Goal: Transaction & Acquisition: Purchase product/service

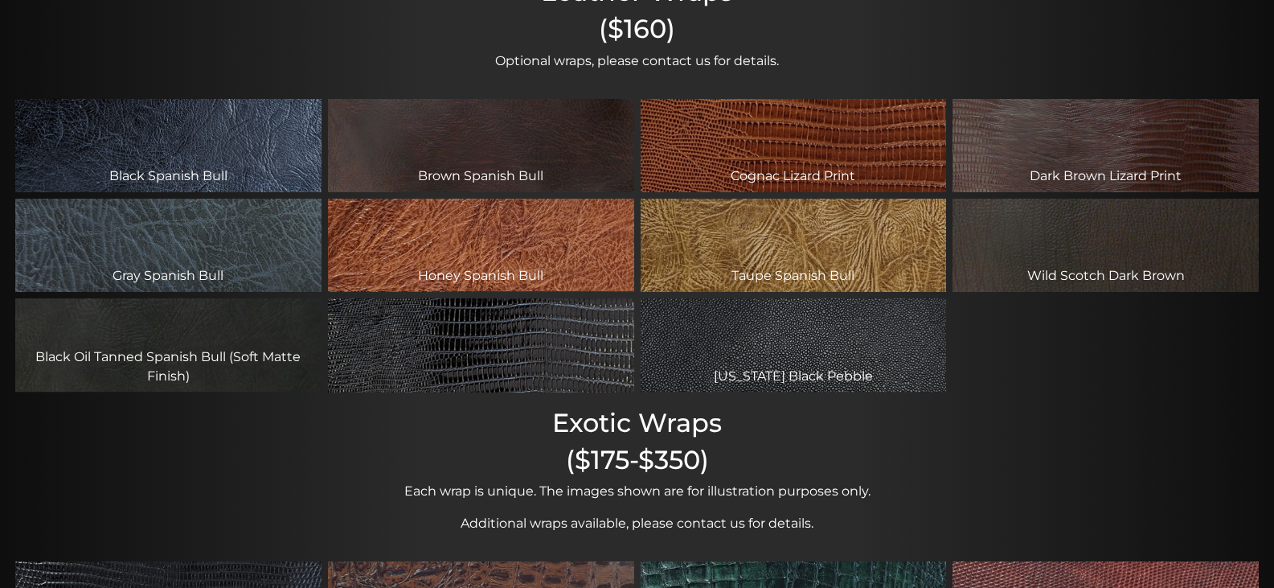
scroll to position [162, 0]
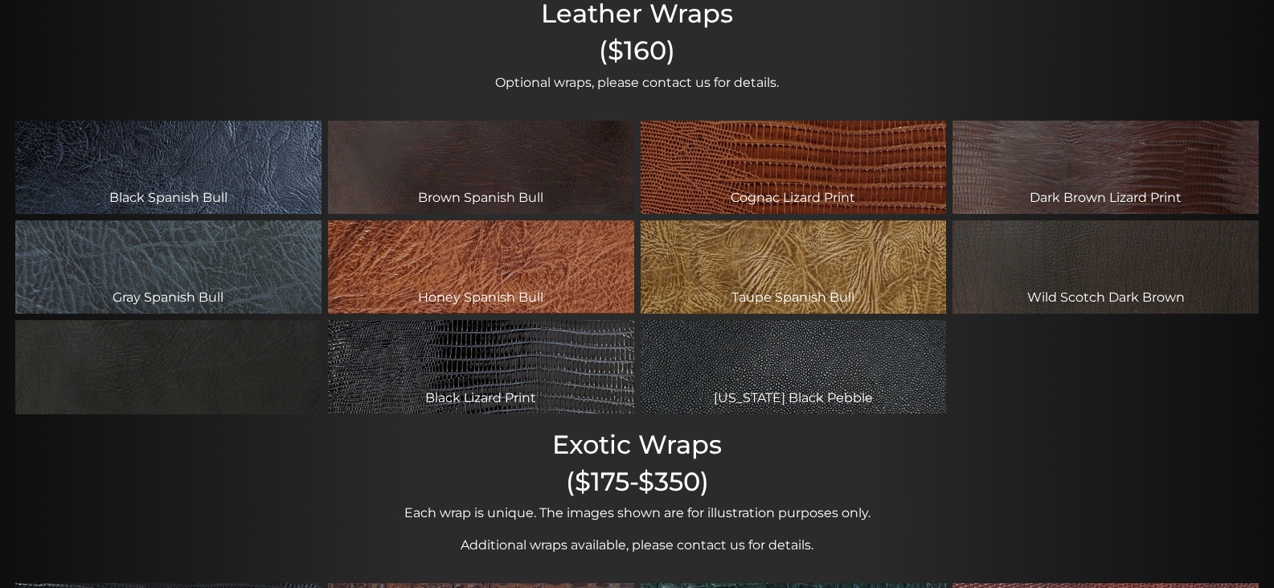
click at [248, 362] on div "Black Oil Tanned Spanish Bull (Soft Matte Finish)" at bounding box center [168, 366] width 306 height 93
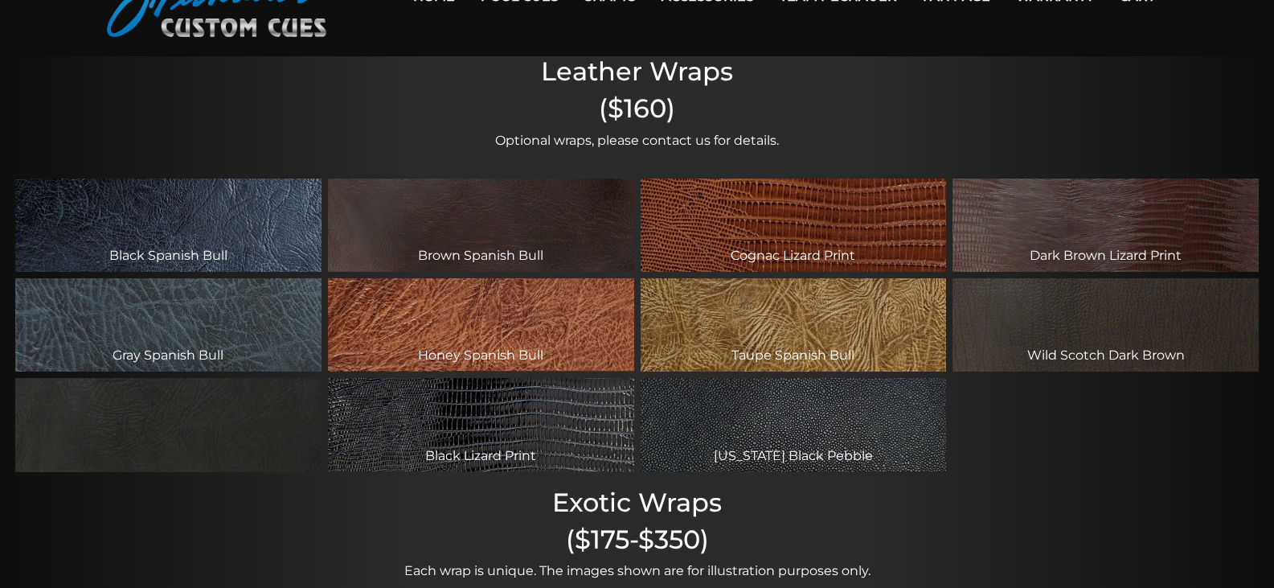
scroll to position [0, 0]
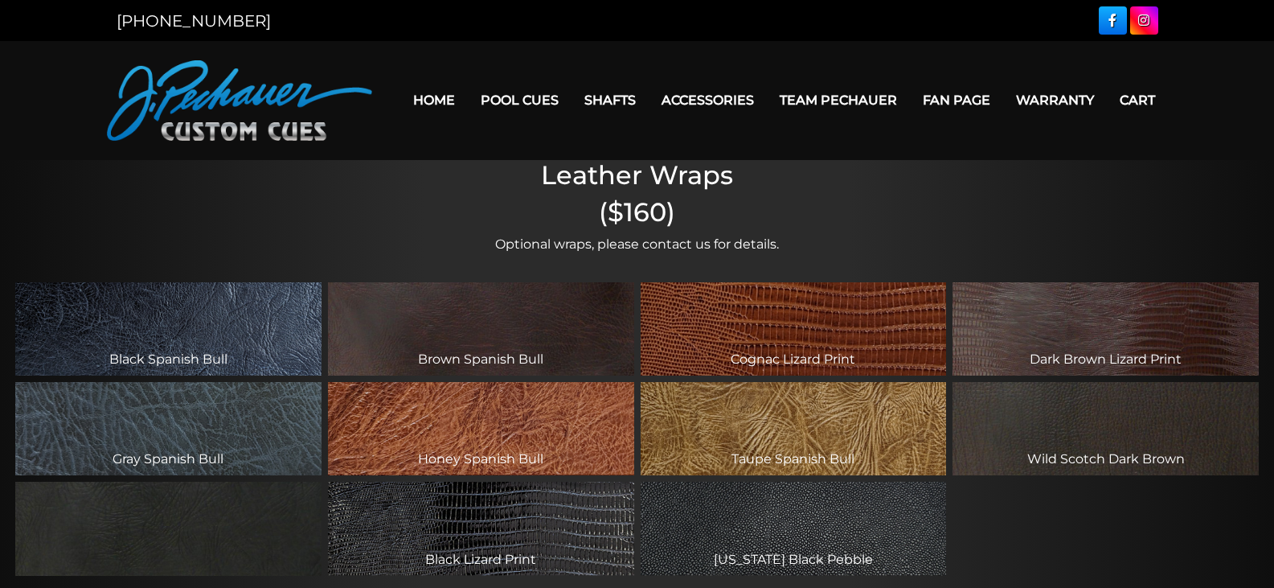
click at [223, 543] on div "Black Oil Tanned Spanish Bull (Soft Matte Finish)" at bounding box center [168, 527] width 306 height 93
click at [226, 543] on div "Black Oil Tanned Spanish Bull (Soft Matte Finish)" at bounding box center [168, 527] width 306 height 93
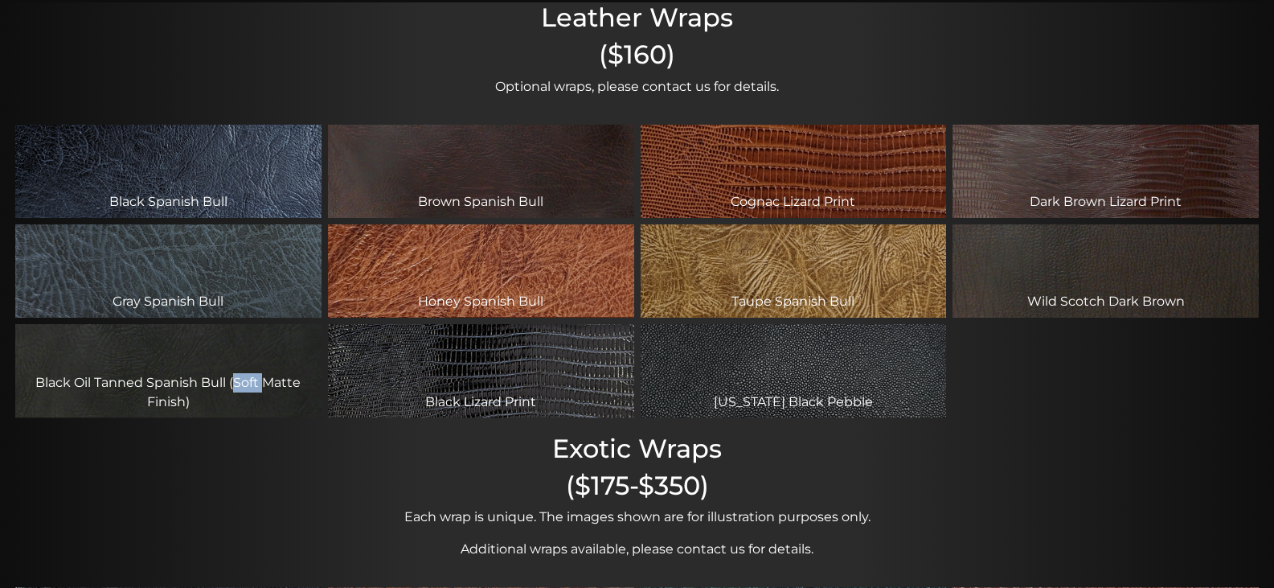
scroll to position [161, 0]
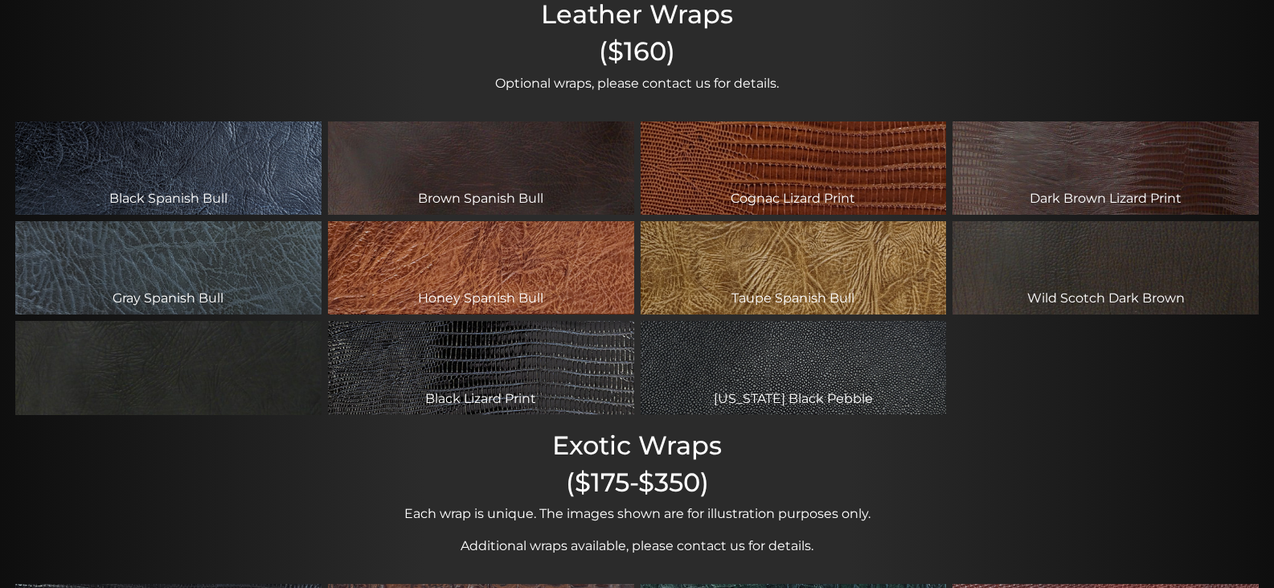
click at [163, 397] on div "Black Oil Tanned Spanish Bull (Soft Matte Finish)" at bounding box center [168, 367] width 306 height 93
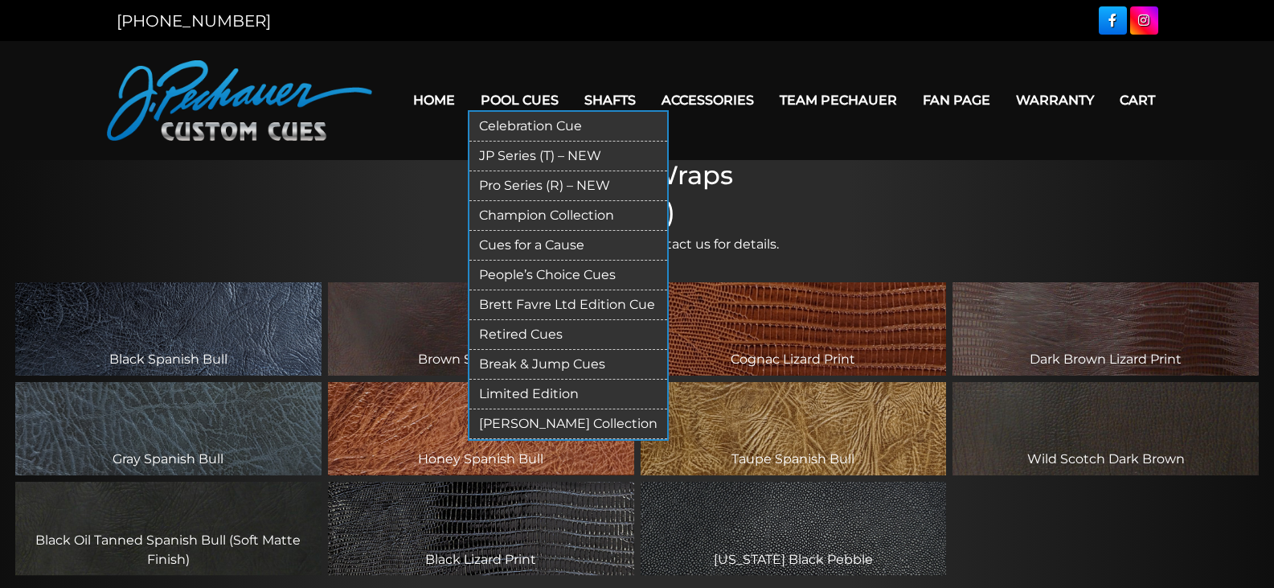
click at [596, 182] on link "Pro Series (R) – NEW" at bounding box center [568, 186] width 198 height 30
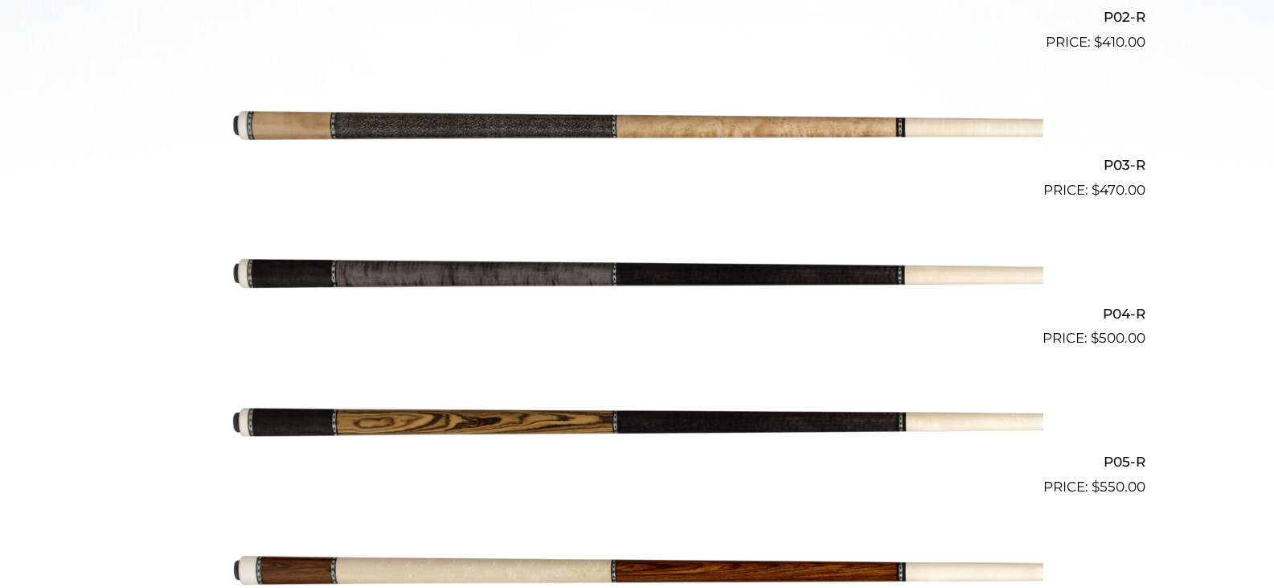
scroll to position [760, 0]
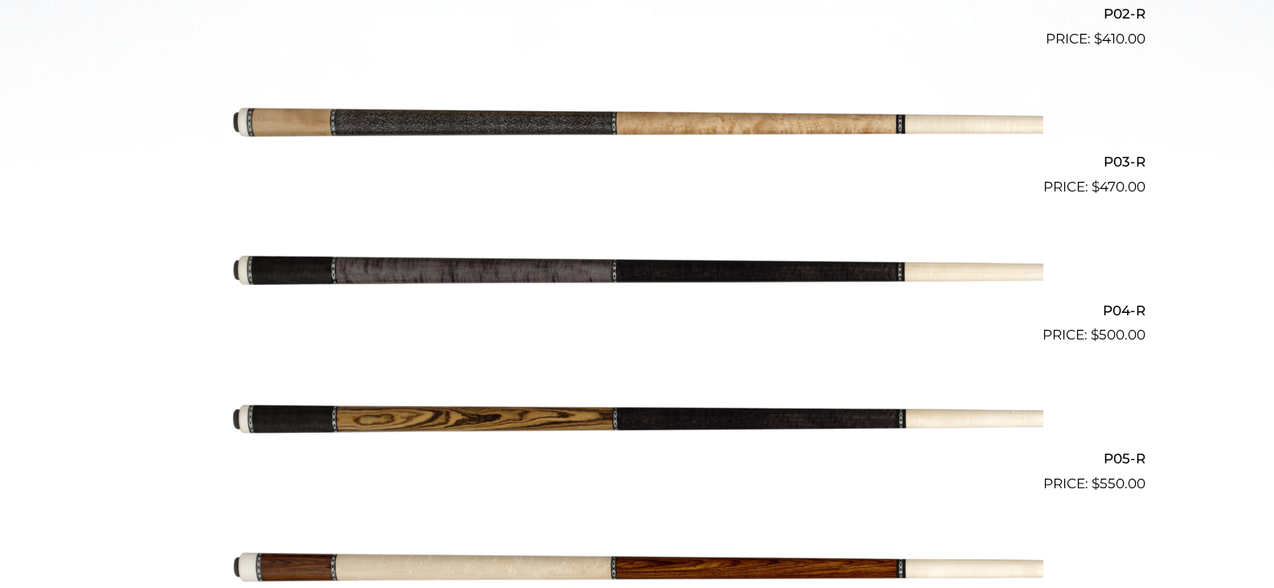
click at [756, 277] on img at bounding box center [637, 271] width 812 height 135
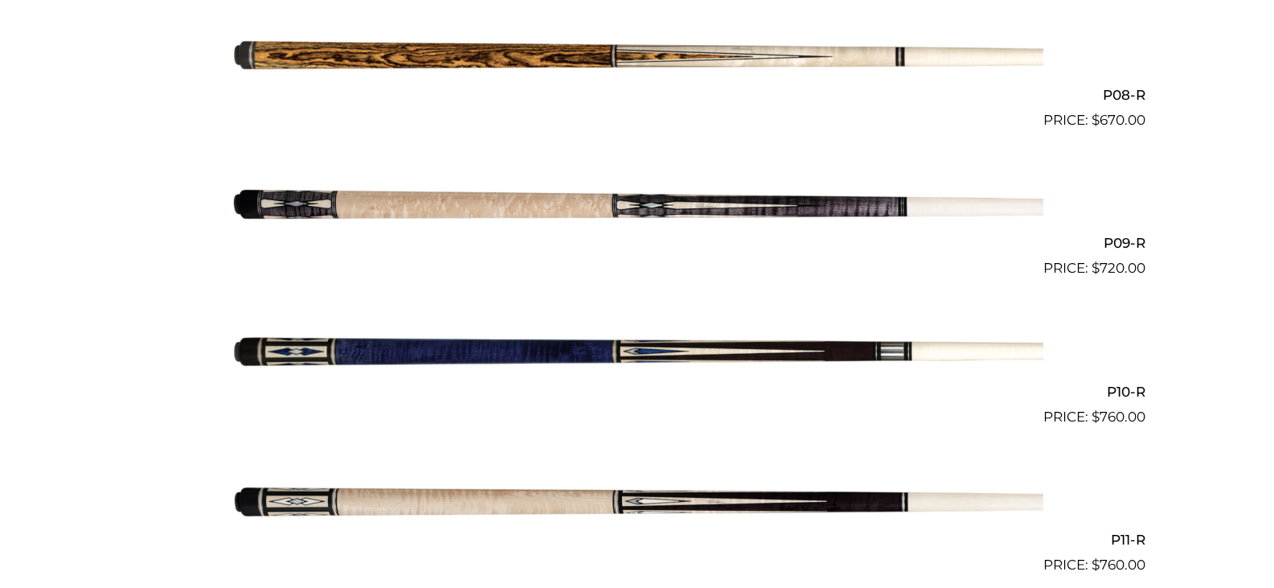
scroll to position [1569, 0]
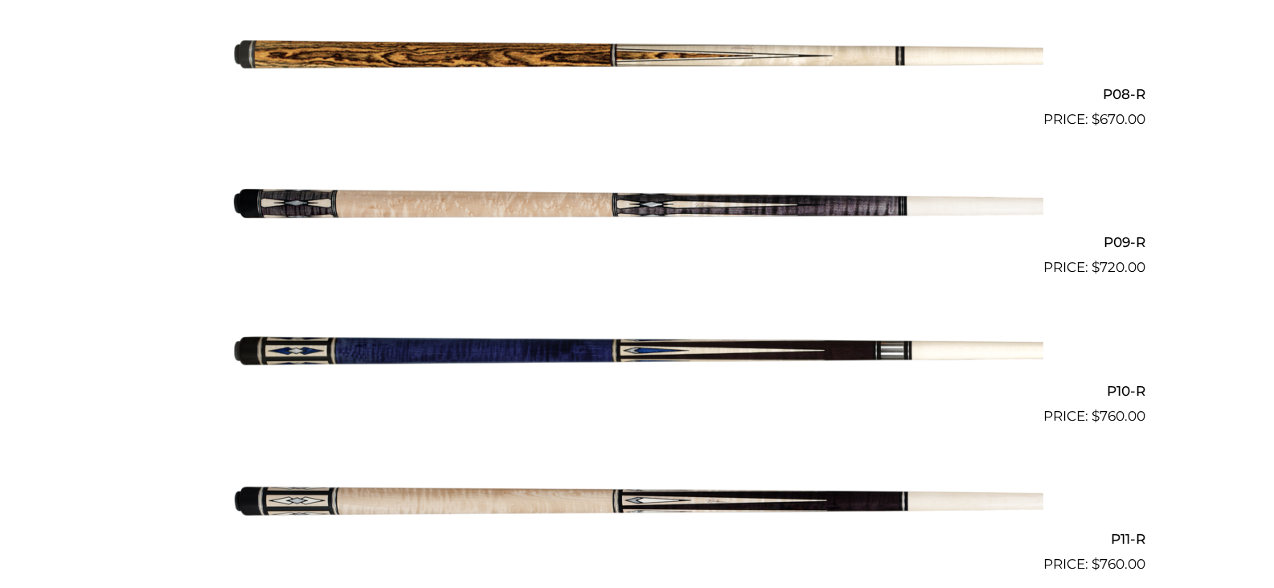
click at [781, 216] on img at bounding box center [637, 204] width 812 height 135
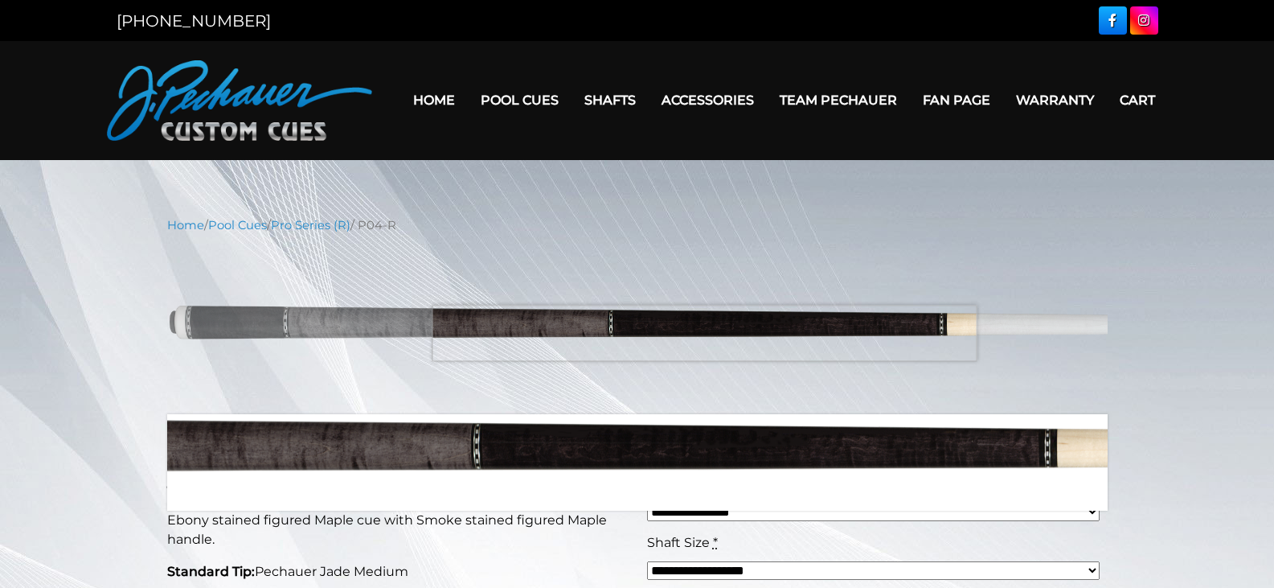
click at [704, 333] on img at bounding box center [637, 324] width 940 height 157
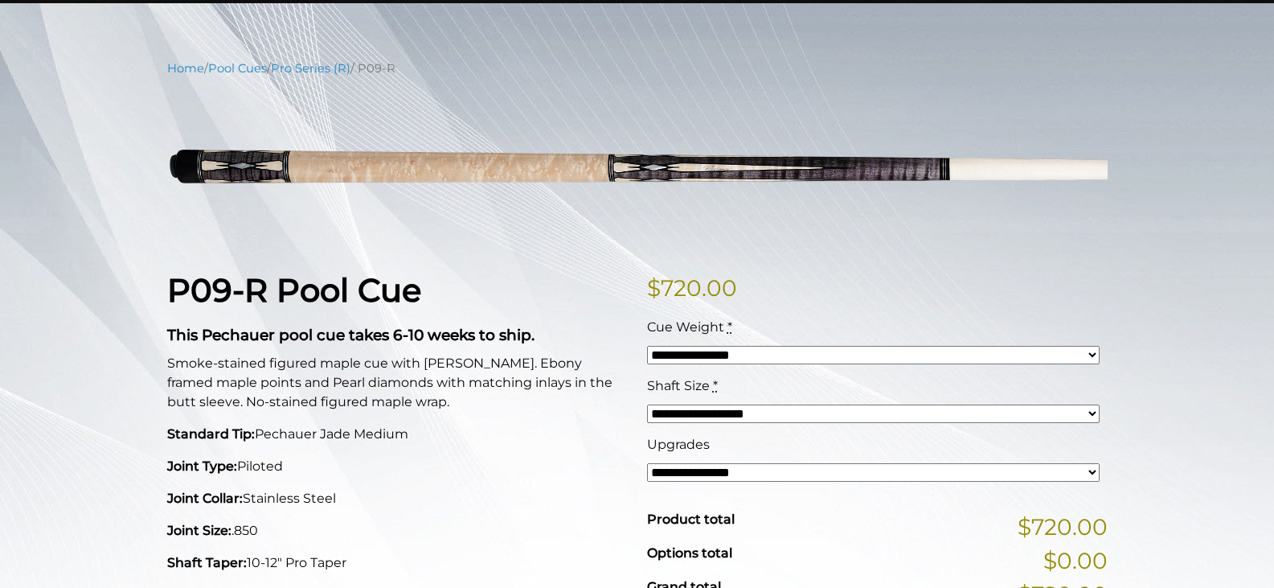
scroll to position [161, 0]
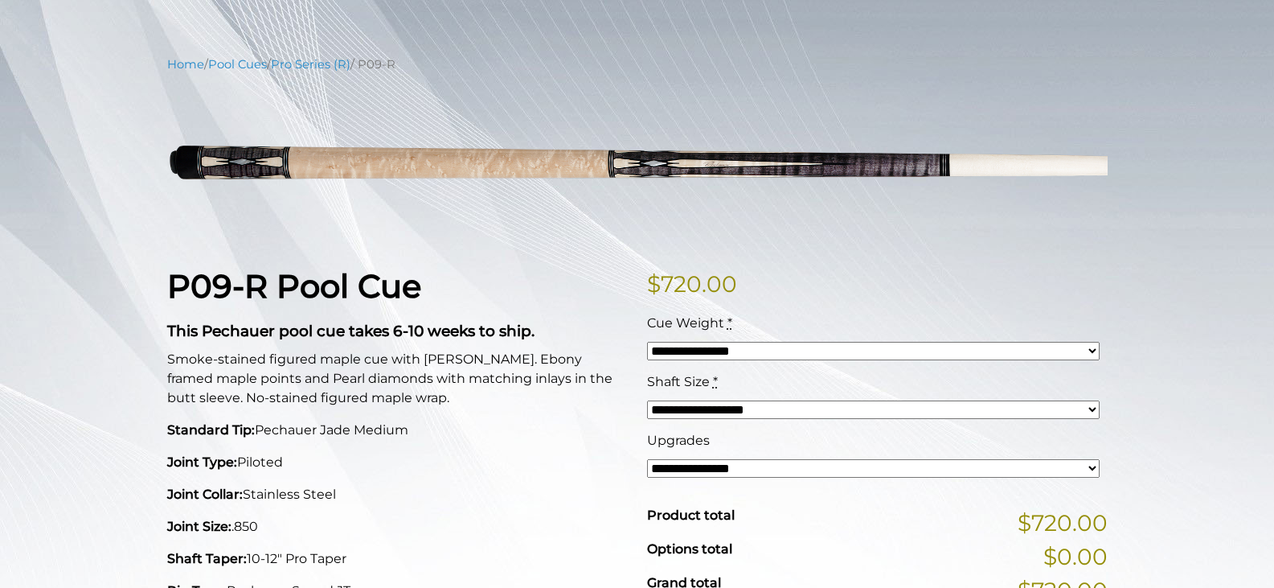
click at [802, 346] on select "**********" at bounding box center [873, 351] width 453 height 18
click at [867, 275] on p "$ 720.00" at bounding box center [877, 284] width 461 height 34
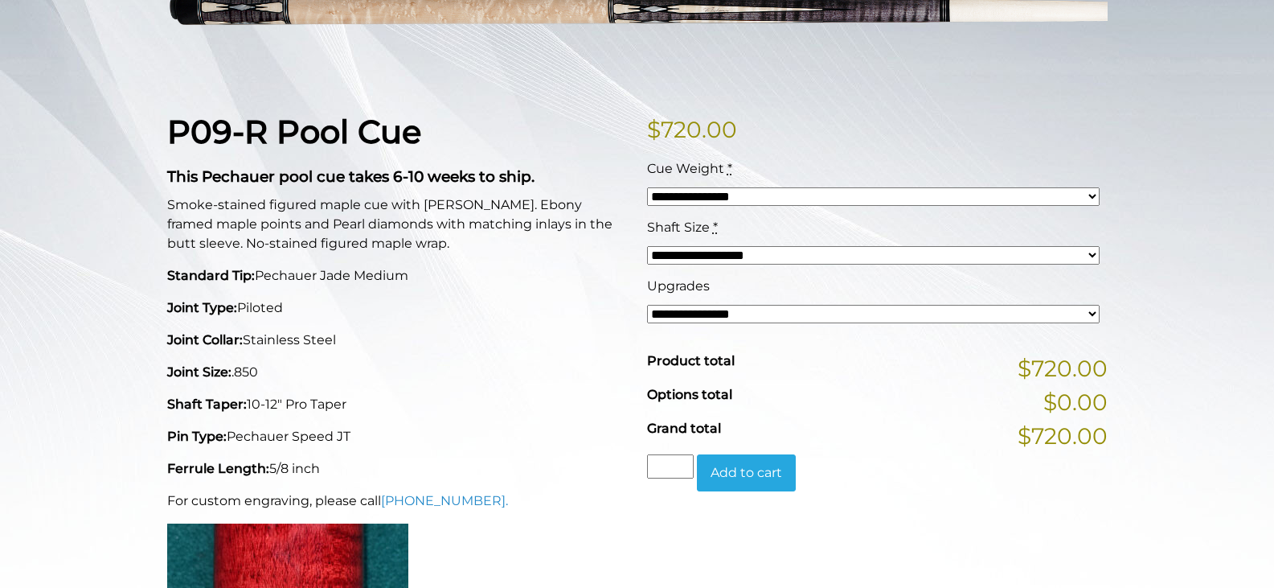
scroll to position [322, 0]
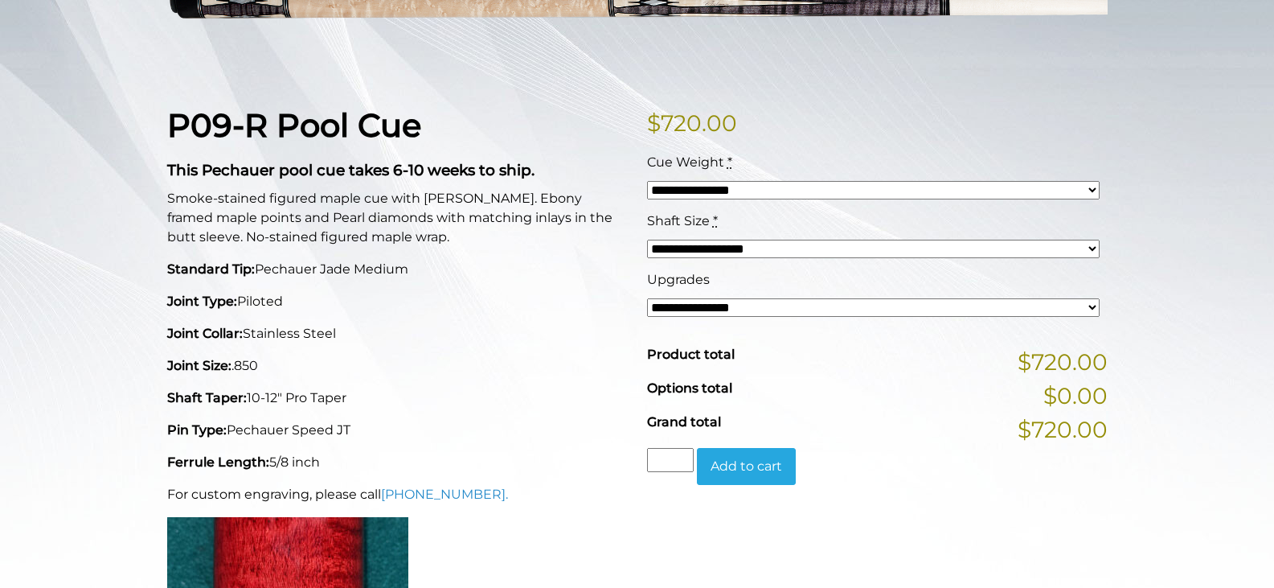
click at [798, 247] on select "**********" at bounding box center [873, 249] width 453 height 18
click at [601, 289] on div "P09-R Pool Cue This Pechauer pool cue takes 6-10 weeks to ship. Smoke-stained f…" at bounding box center [398, 413] width 480 height 614
click at [744, 309] on select "**********" at bounding box center [873, 307] width 453 height 18
select select "*****"
click at [647, 298] on select "**********" at bounding box center [873, 307] width 453 height 18
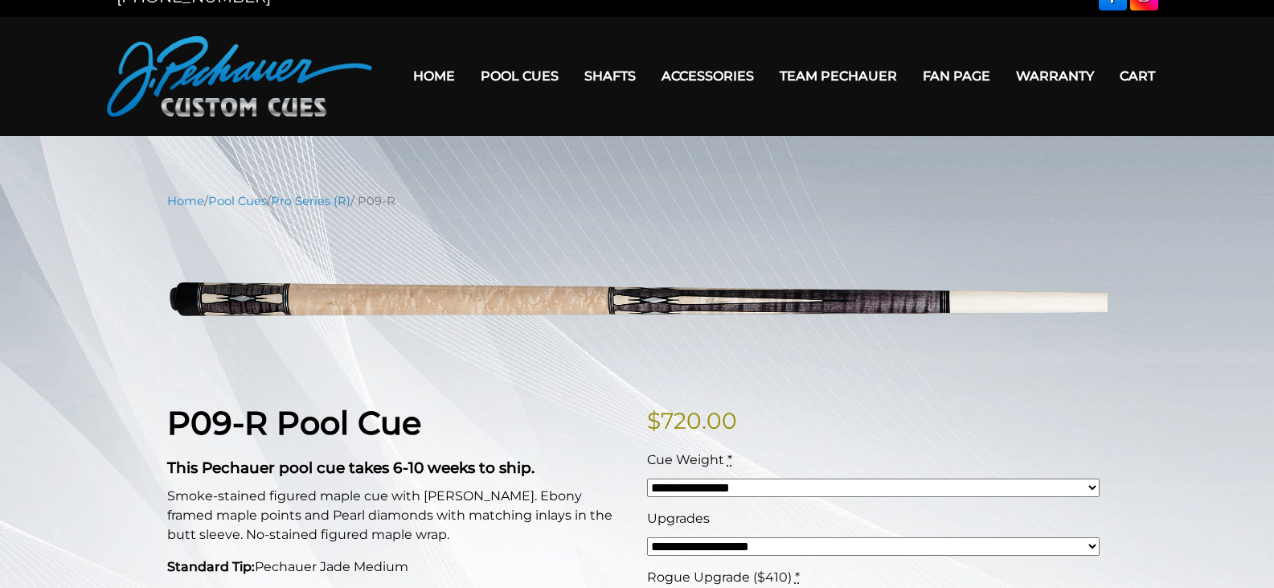
scroll to position [0, 0]
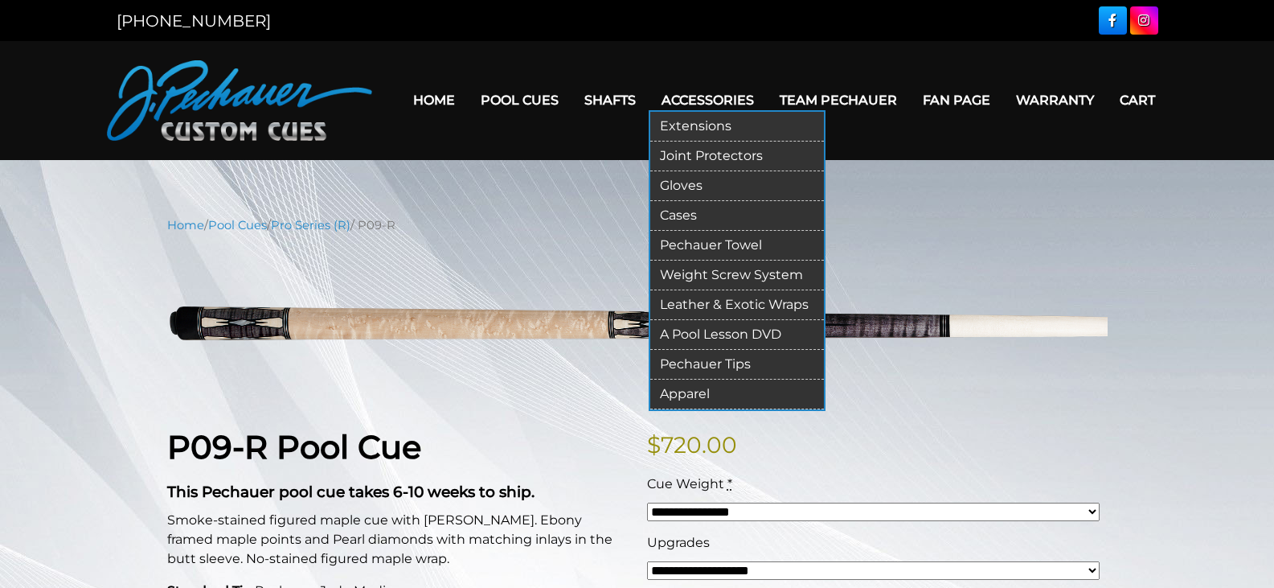
click at [714, 126] on link "Extensions" at bounding box center [737, 127] width 174 height 30
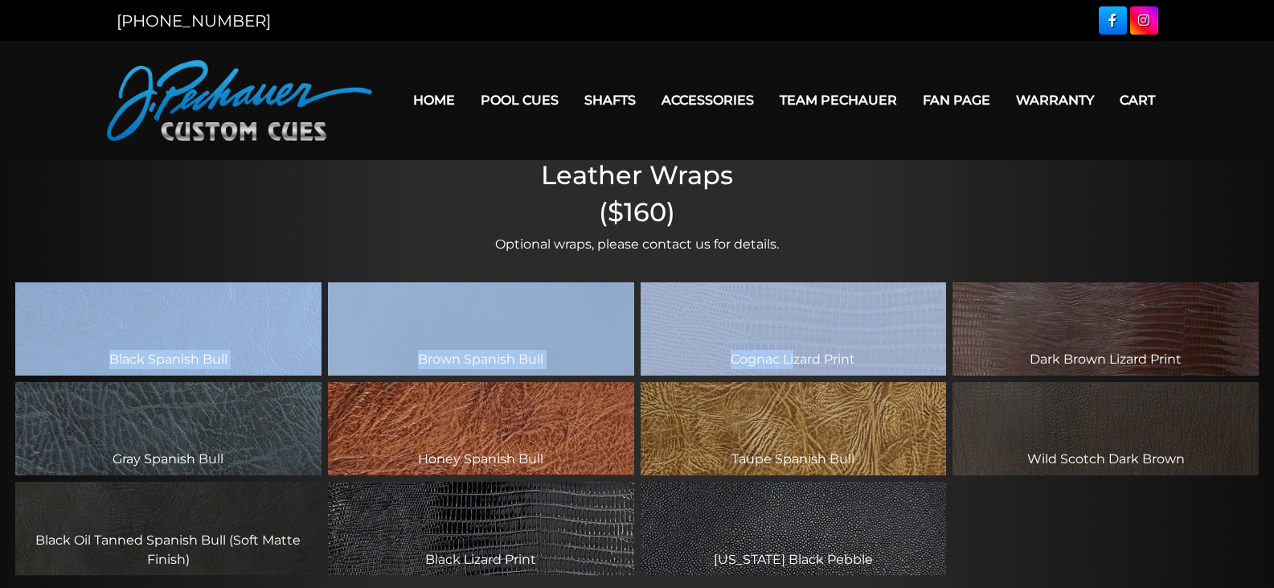
drag, startPoint x: 738, startPoint y: 296, endPoint x: 816, endPoint y: 275, distance: 80.7
click at [816, 275] on div "Black Spanish Bull Brown Spanish Bull Cognac Lizard Print Dark Brown Lizard Pri…" at bounding box center [637, 429] width 1274 height 324
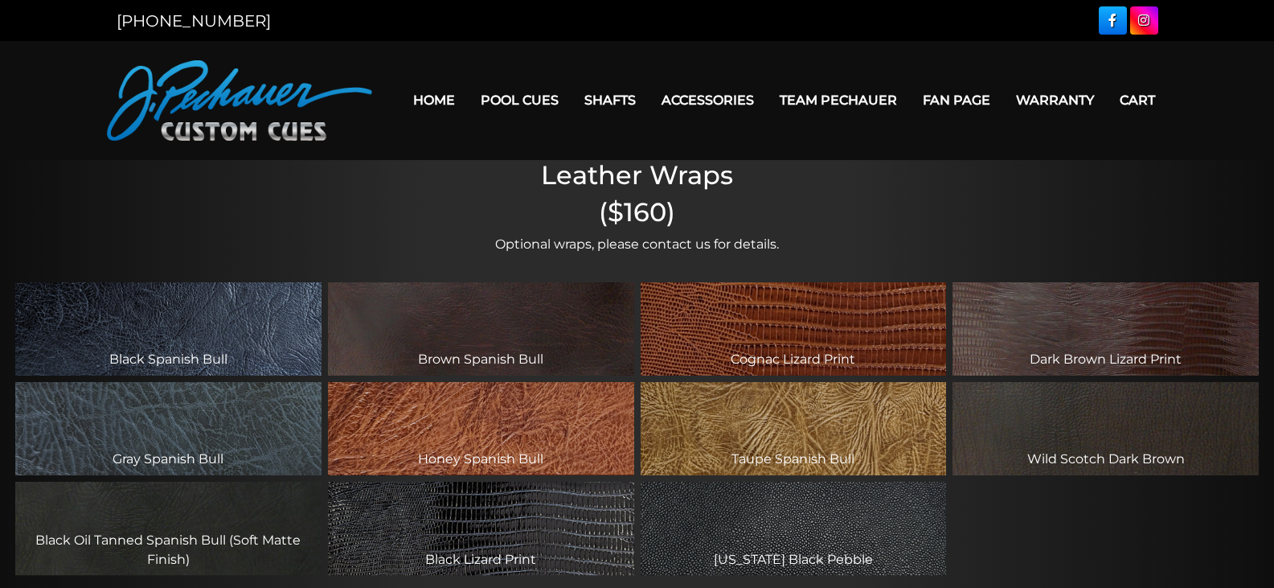
click at [967, 227] on h2 "($160)" at bounding box center [637, 212] width 1274 height 31
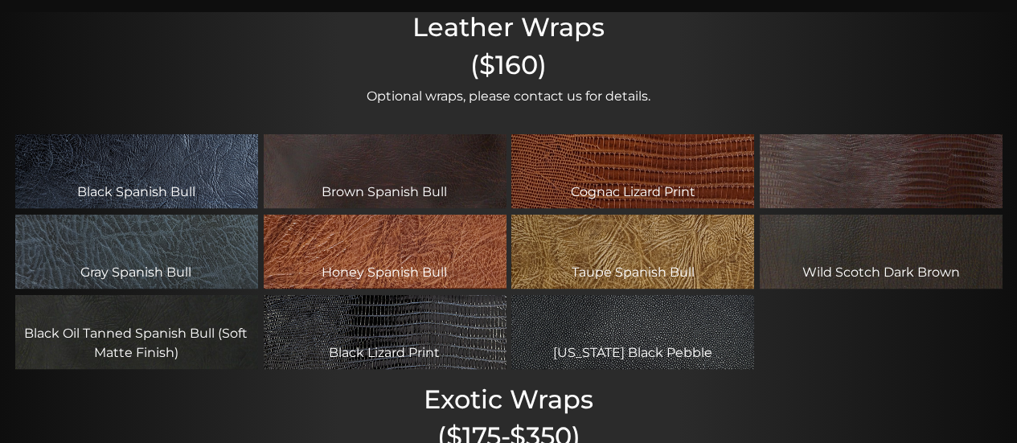
scroll to position [163, 0]
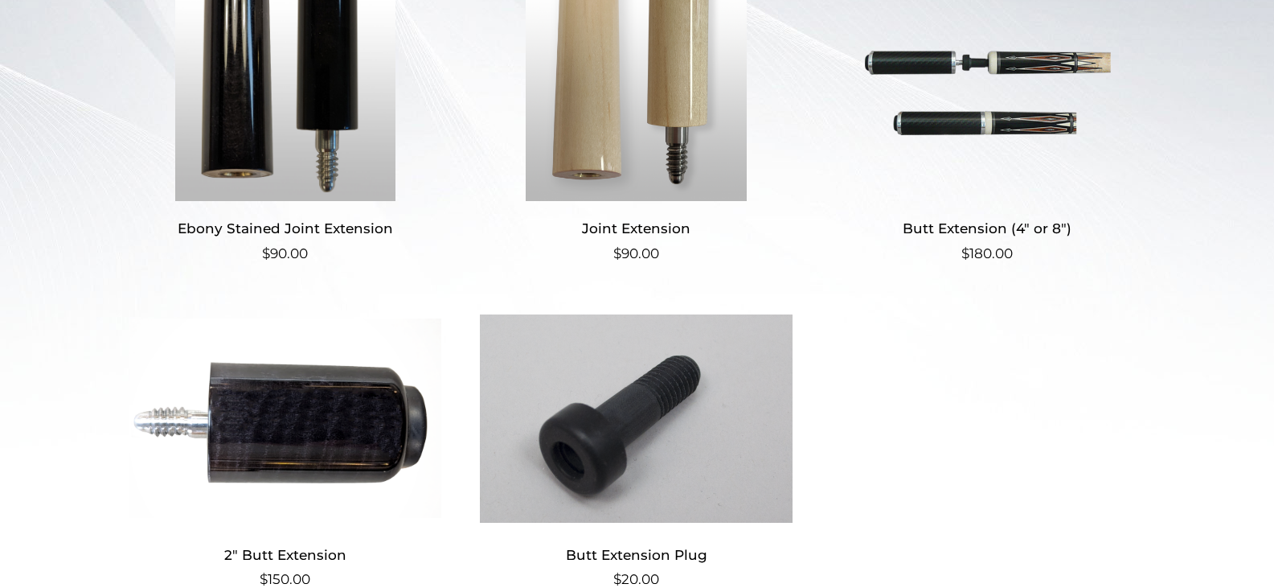
scroll to position [450, 0]
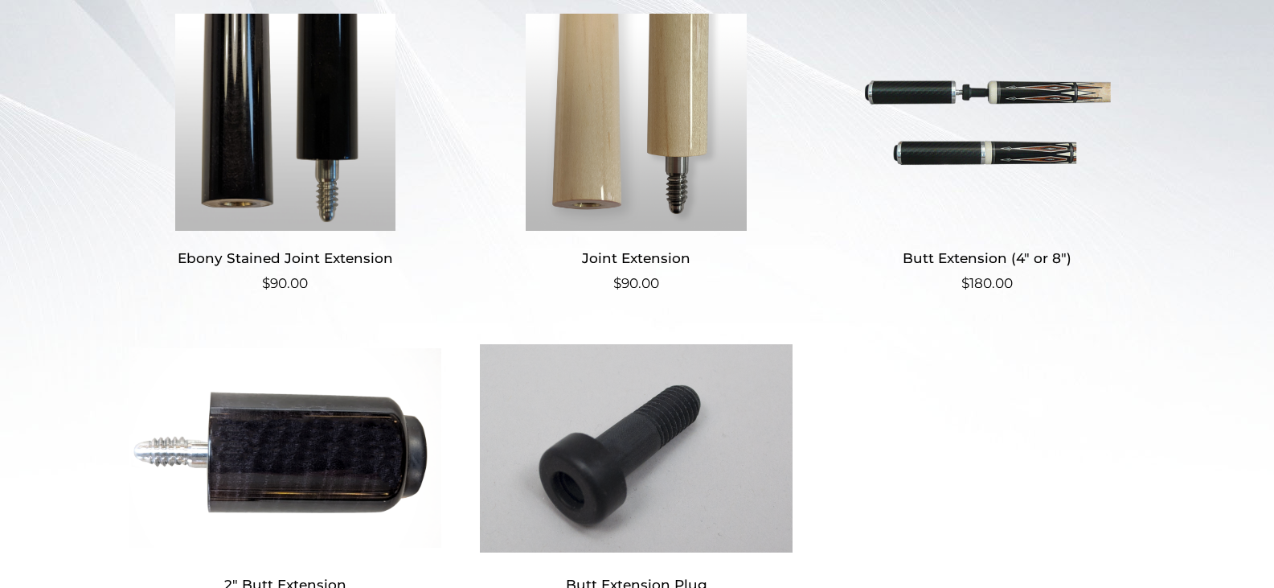
click at [1027, 154] on img at bounding box center [987, 122] width 313 height 217
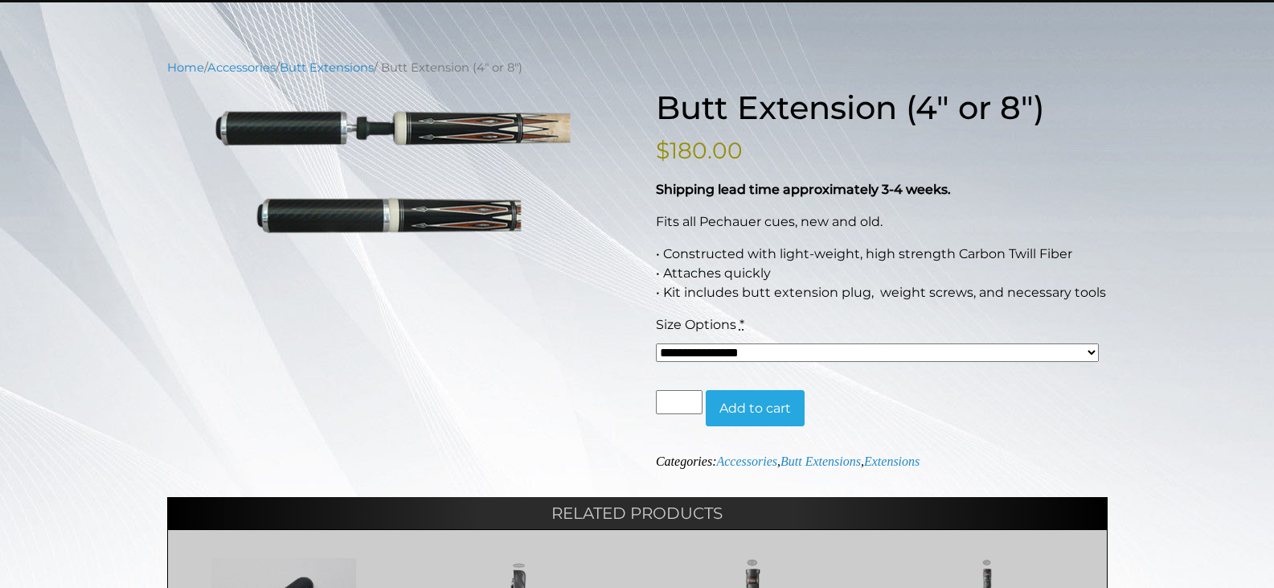
scroll to position [162, 0]
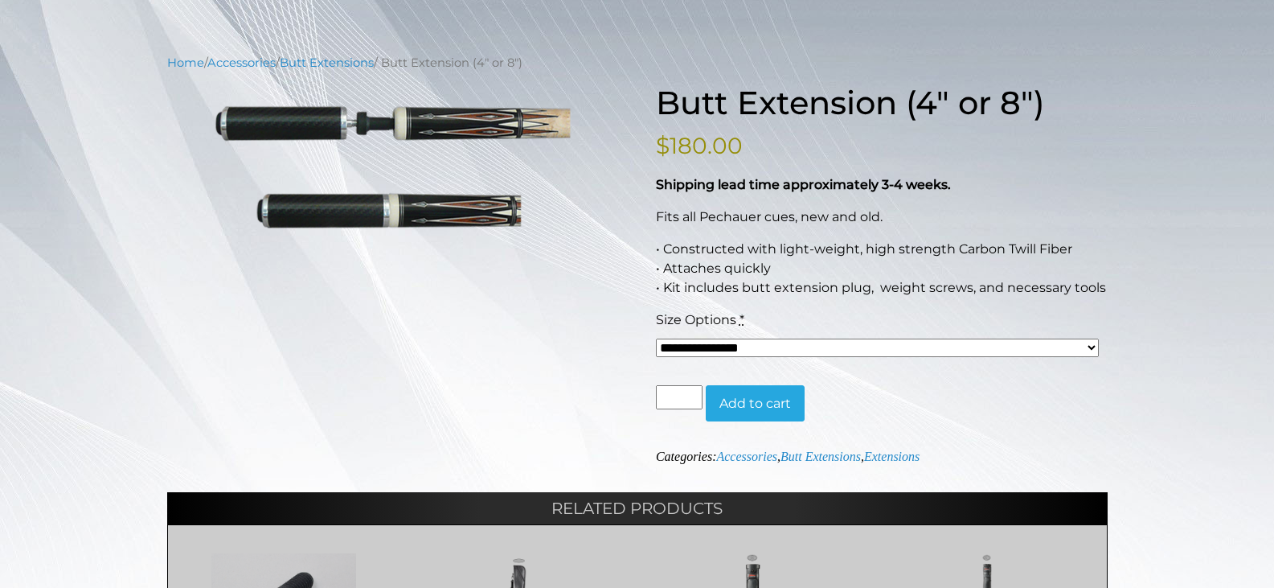
click at [936, 348] on select "**********" at bounding box center [878, 347] width 444 height 18
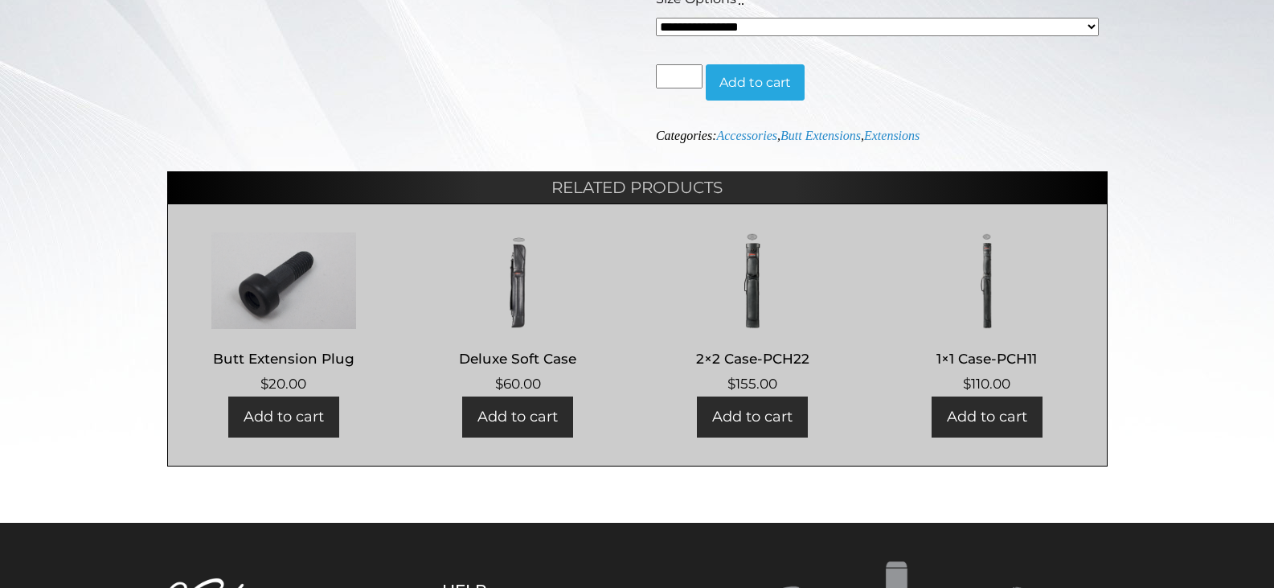
scroll to position [484, 0]
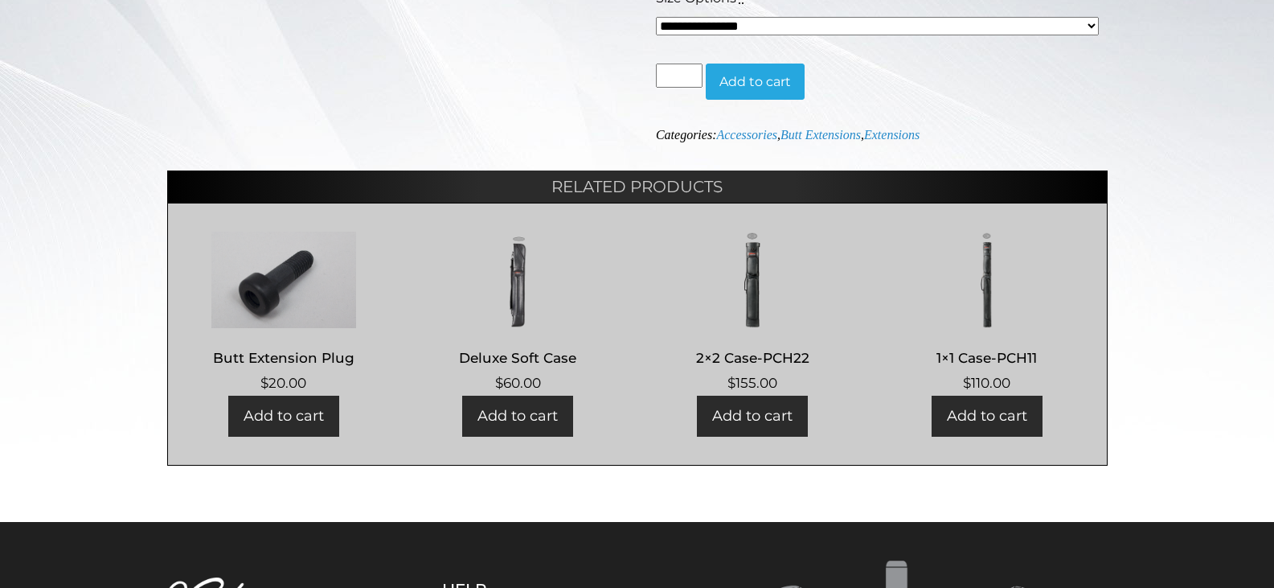
click at [762, 292] on img at bounding box center [753, 279] width 200 height 96
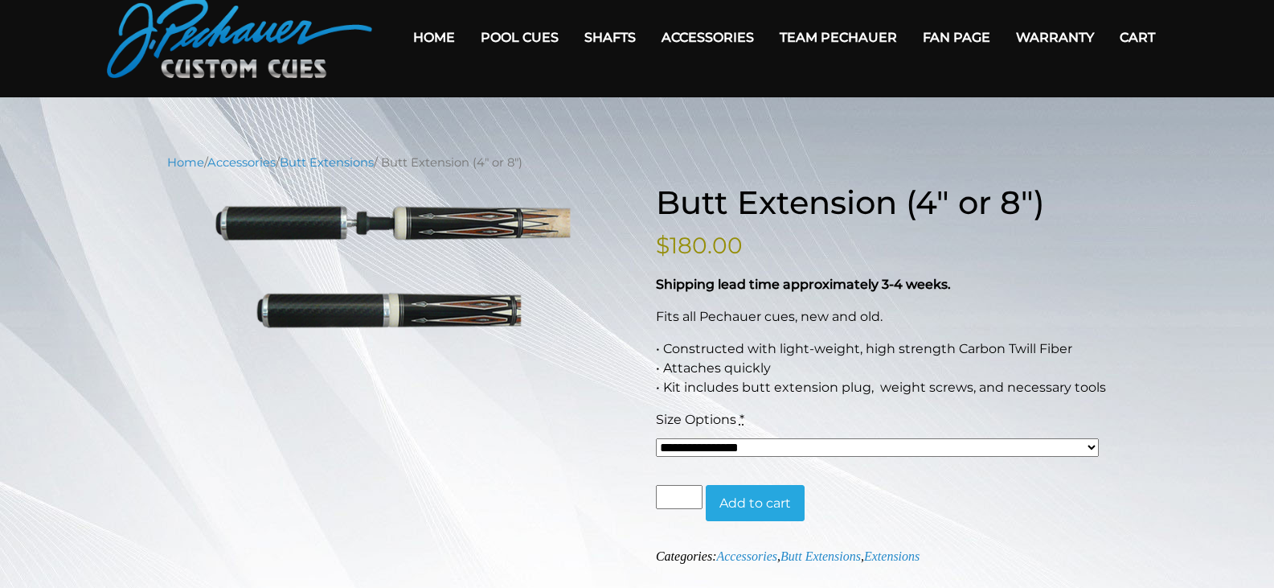
scroll to position [0, 0]
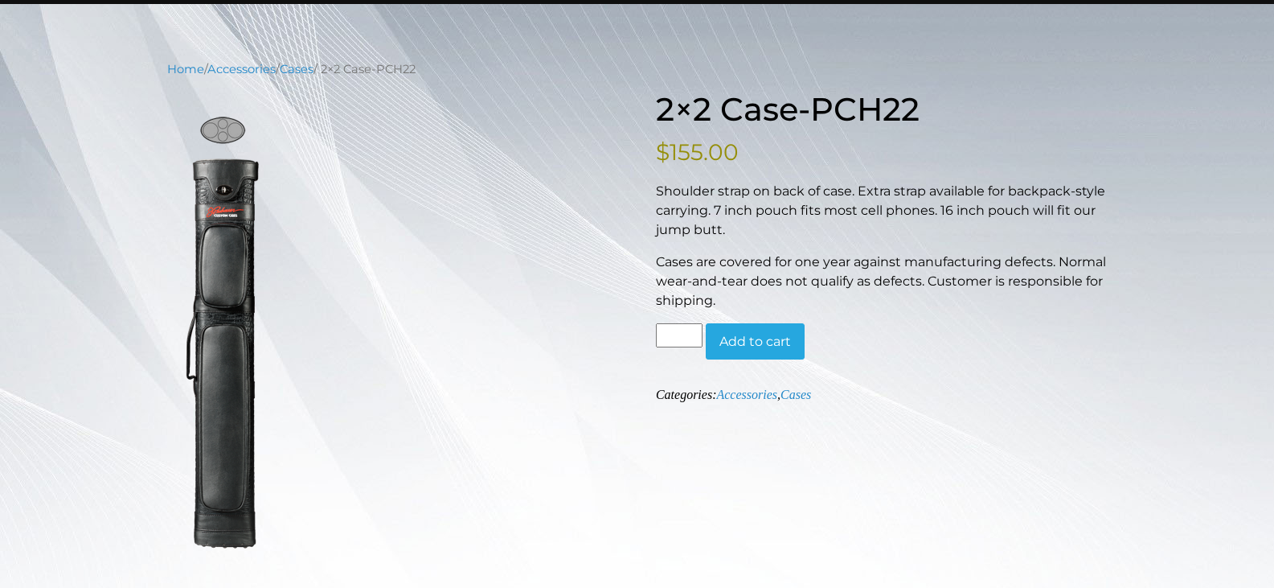
scroll to position [162, 0]
